Goal: Task Accomplishment & Management: Manage account settings

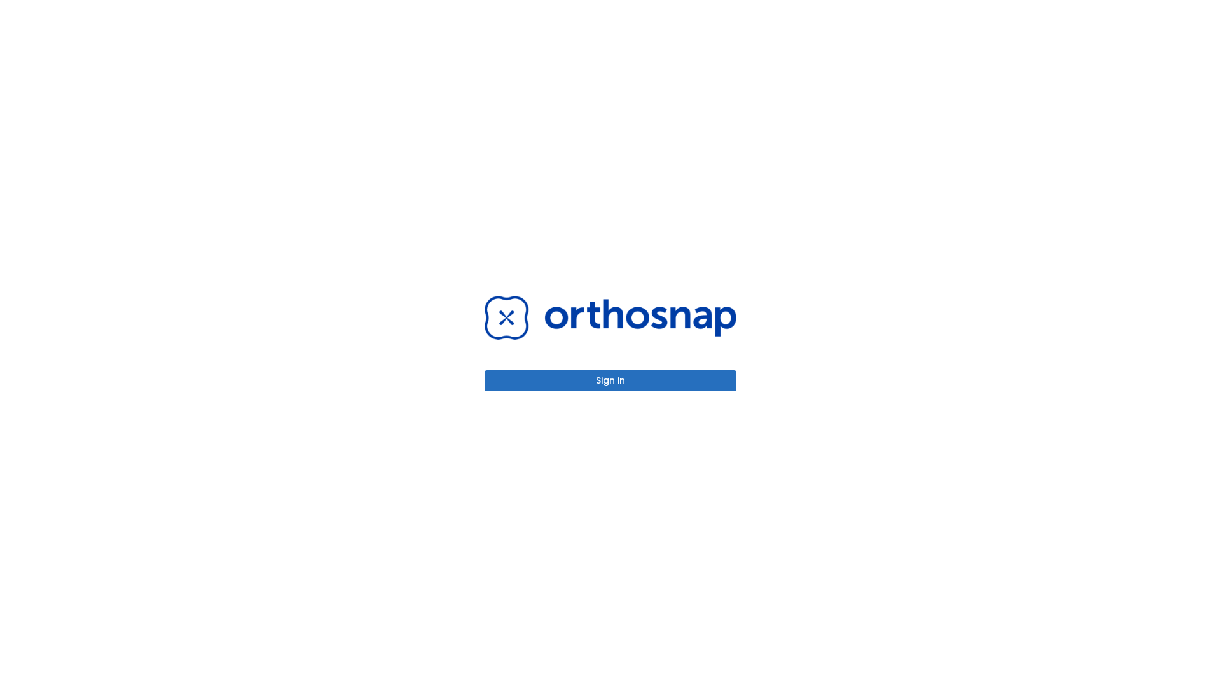
click at [611, 380] on button "Sign in" at bounding box center [611, 380] width 252 height 21
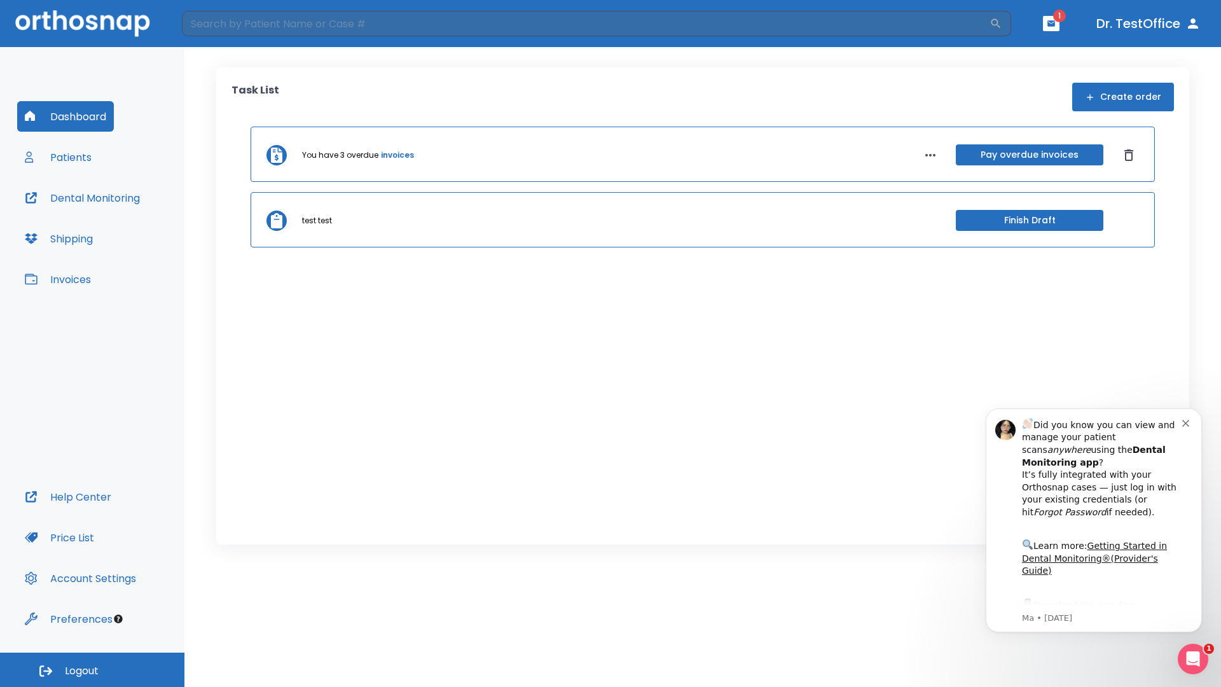
click at [92, 670] on span "Logout" at bounding box center [82, 671] width 34 height 14
